Goal: Information Seeking & Learning: Learn about a topic

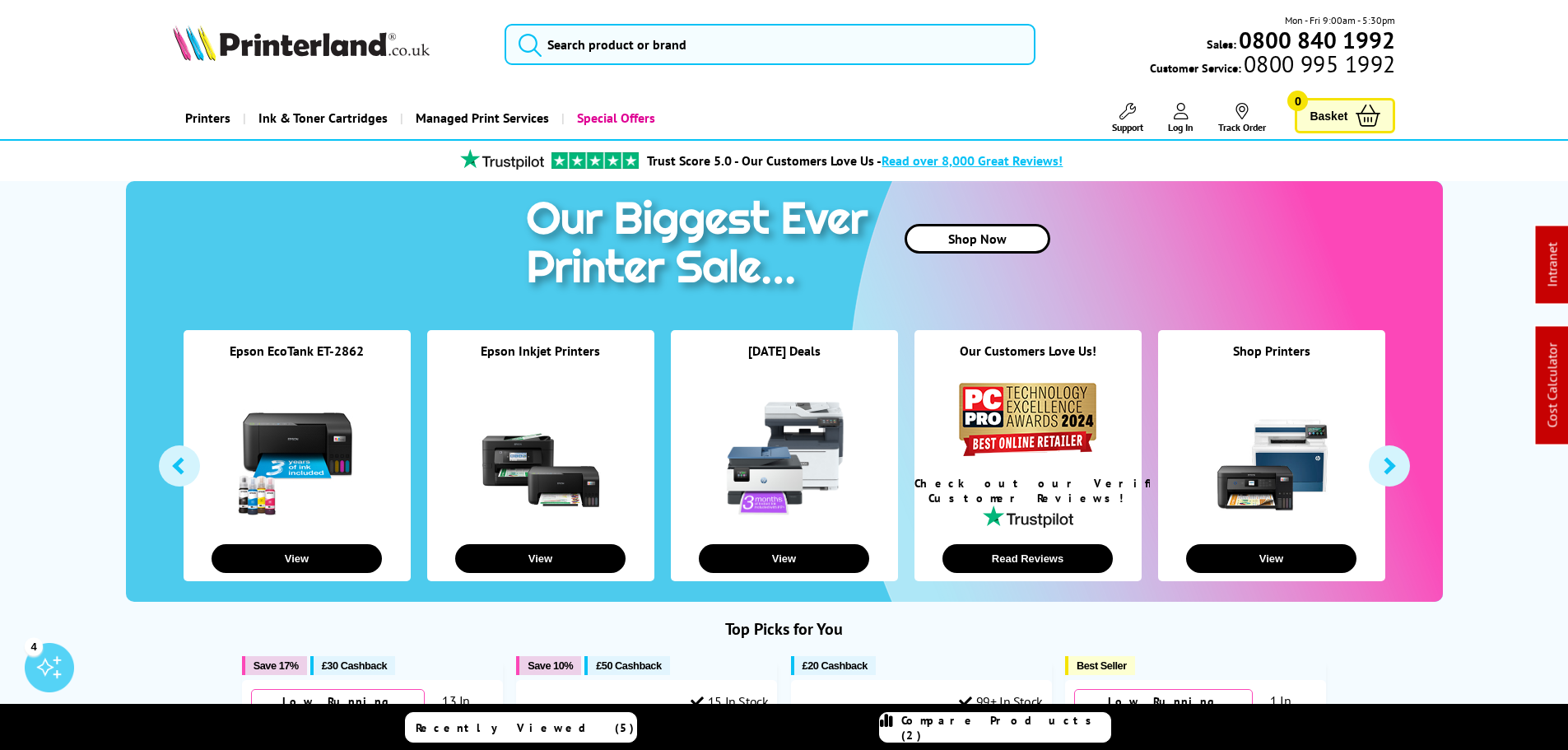
click at [223, 156] on li "Trust Score 5.0 - Our Customers Love Us - Read over 8,000 Great Reviews!" at bounding box center [758, 160] width 1249 height 29
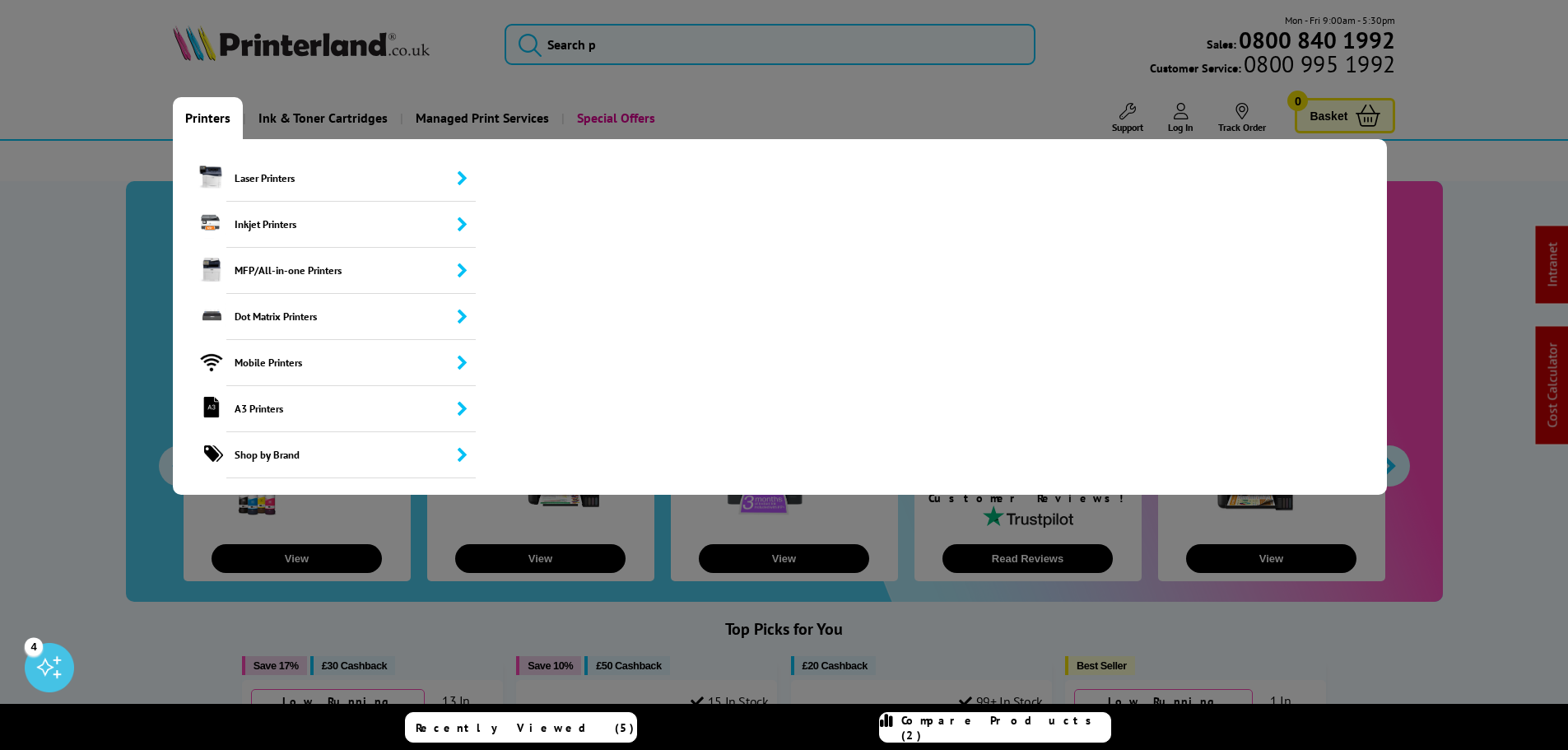
click at [221, 120] on link "Printers" at bounding box center [207, 118] width 70 height 42
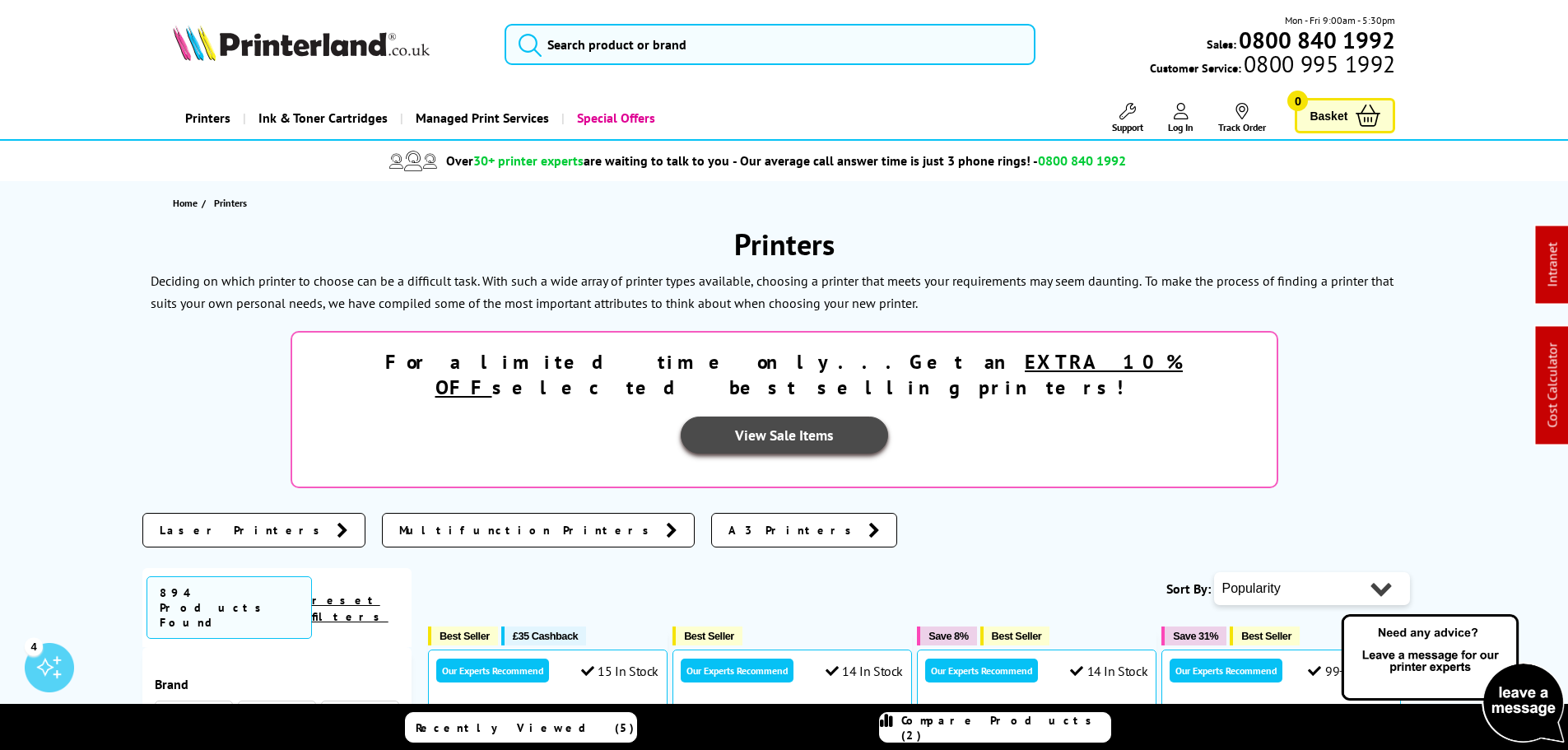
click at [888, 417] on link "View Sale Items" at bounding box center [784, 435] width 207 height 37
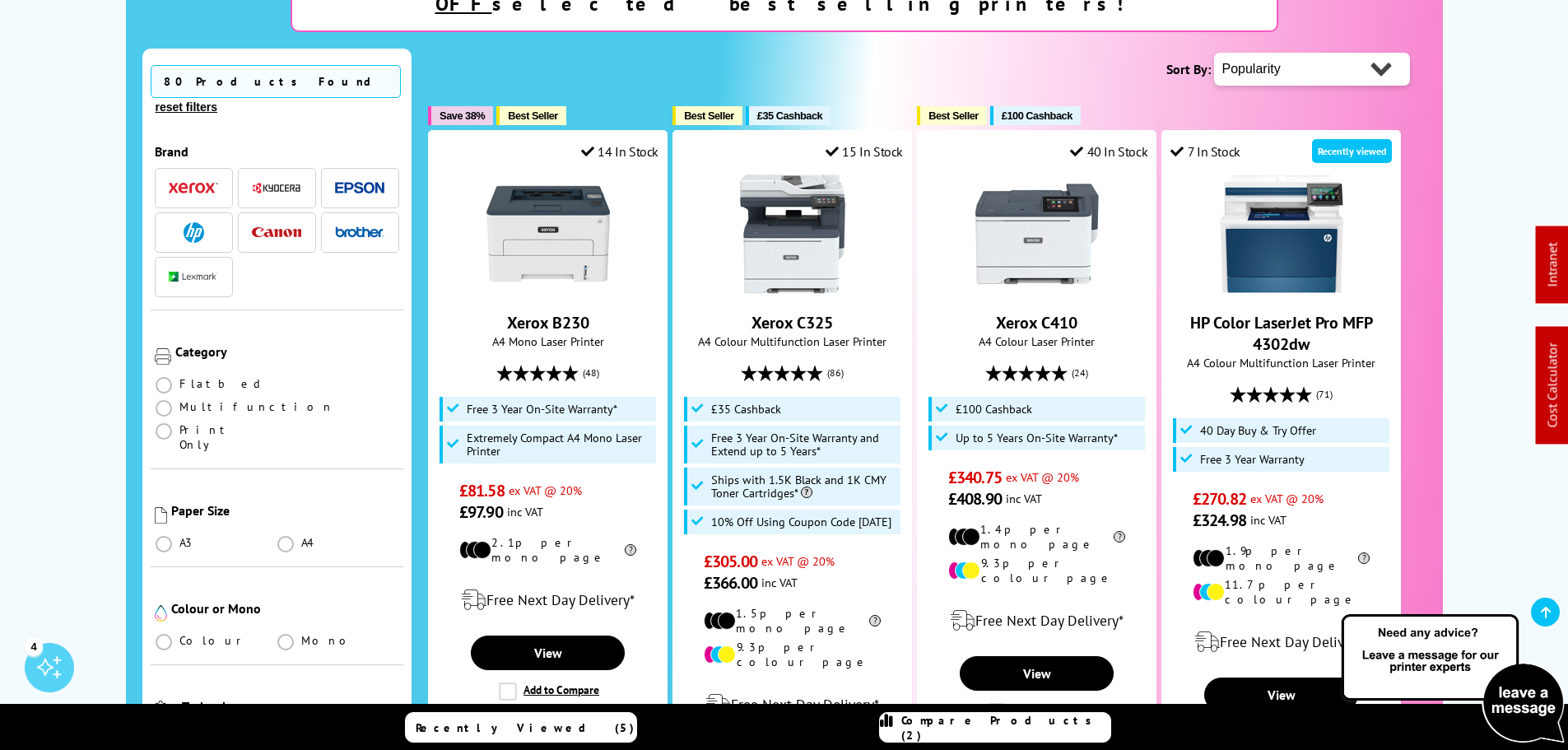
scroll to position [358, 0]
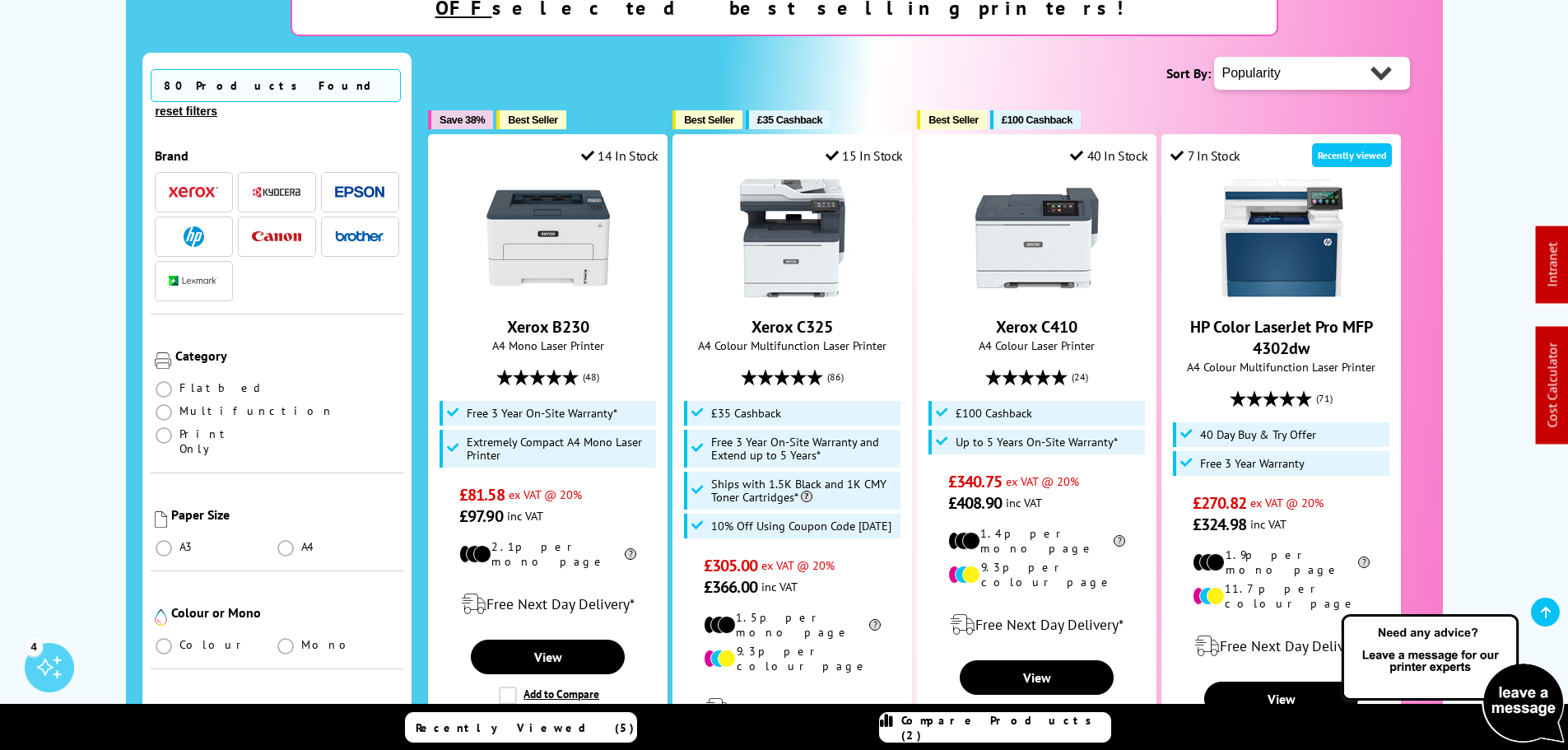
click at [363, 186] on img "button" at bounding box center [359, 192] width 50 height 12
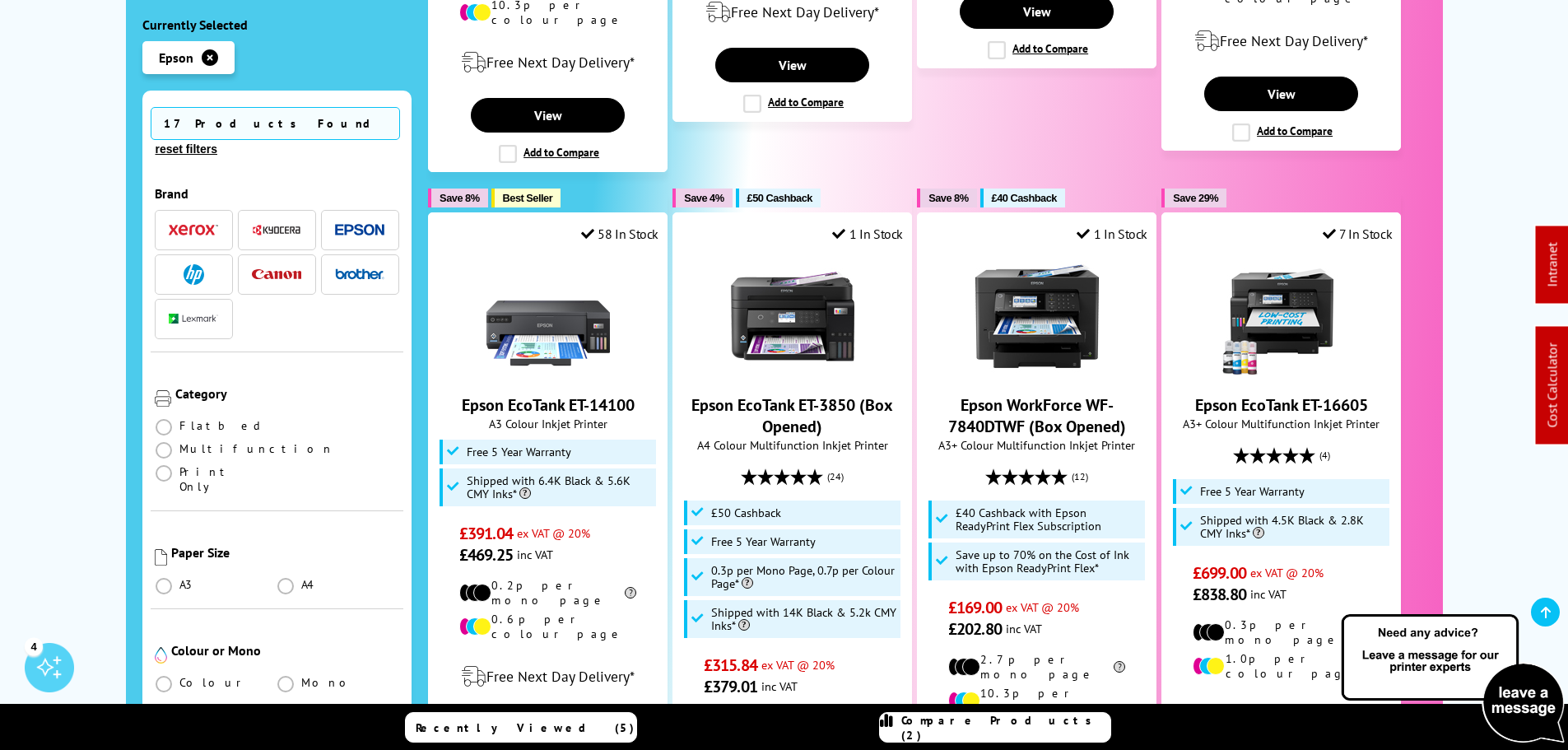
scroll to position [1626, 0]
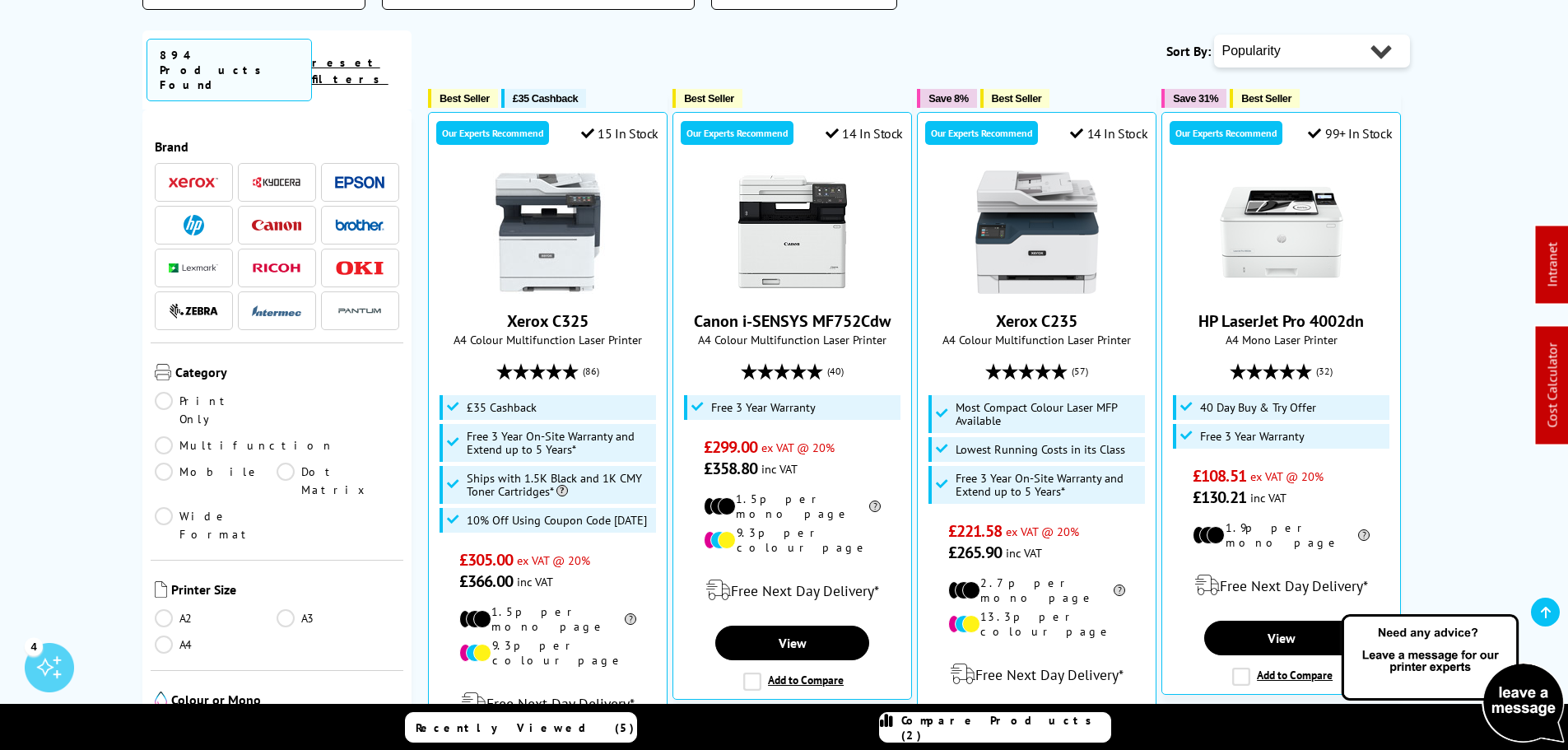
scroll to position [517, 0]
